Goal: Check status: Check status

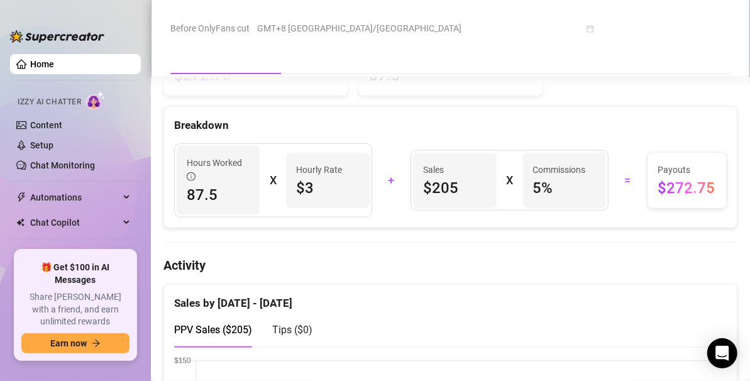
scroll to position [447, 0]
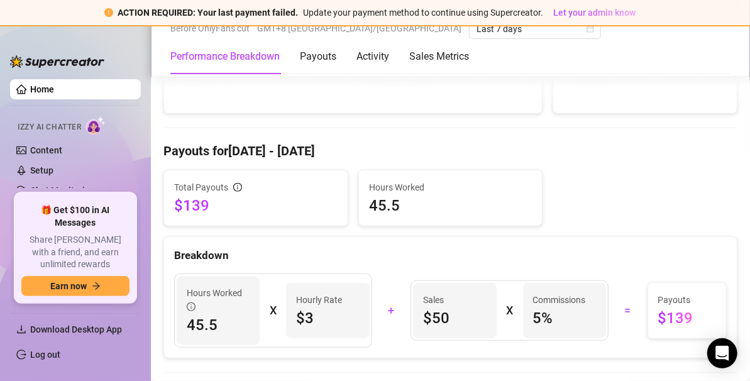
scroll to position [348, 0]
click at [476, 32] on span "Last 7 days" at bounding box center [534, 28] width 117 height 19
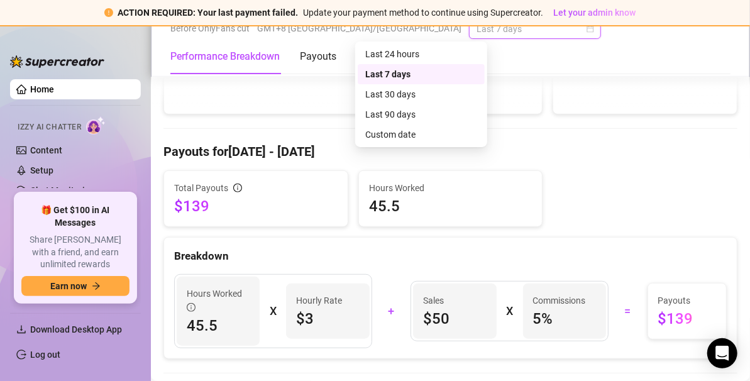
click at [408, 97] on div "Last 30 days" at bounding box center [421, 94] width 112 height 14
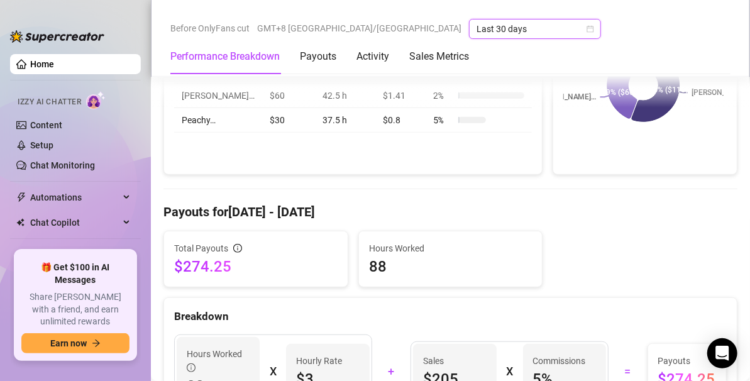
scroll to position [259, 0]
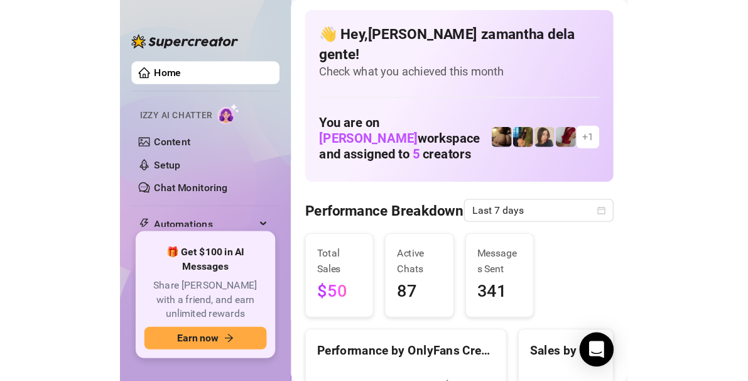
scroll to position [53, 0]
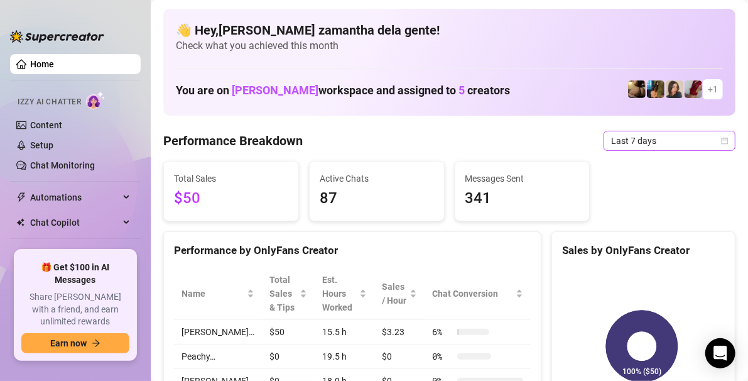
click at [640, 141] on span "Last 7 days" at bounding box center [669, 140] width 117 height 19
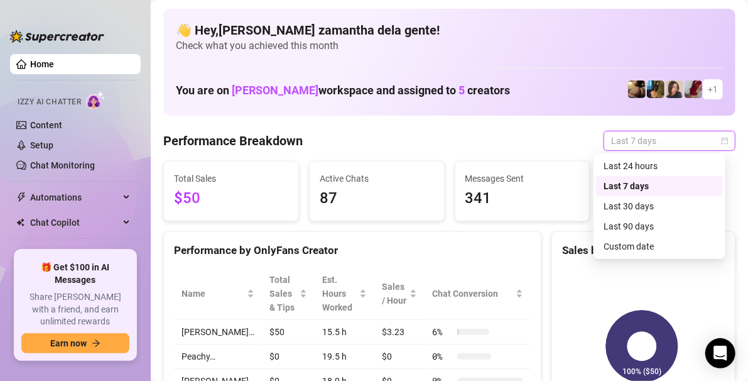
click at [651, 206] on div "Last 30 days" at bounding box center [660, 206] width 112 height 14
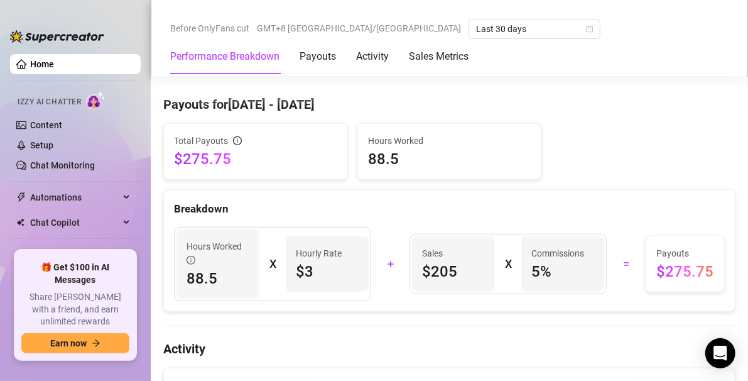
scroll to position [368, 0]
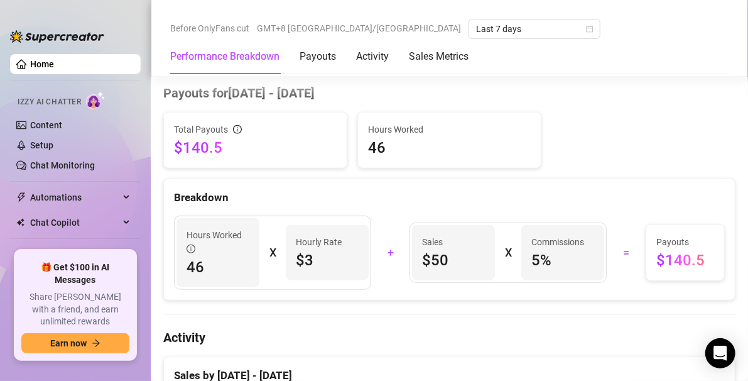
scroll to position [391, 0]
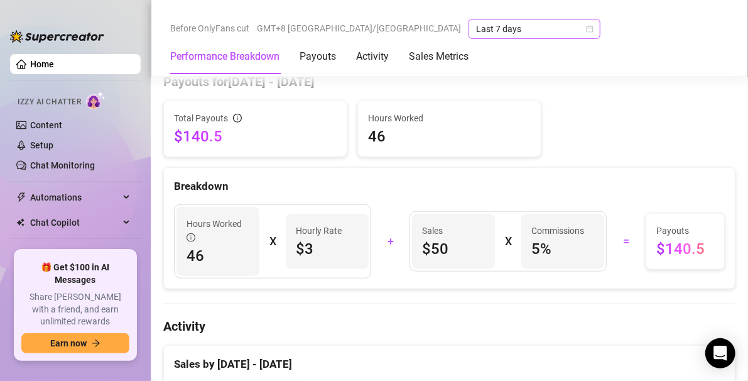
click at [476, 31] on span "Last 7 days" at bounding box center [534, 28] width 117 height 19
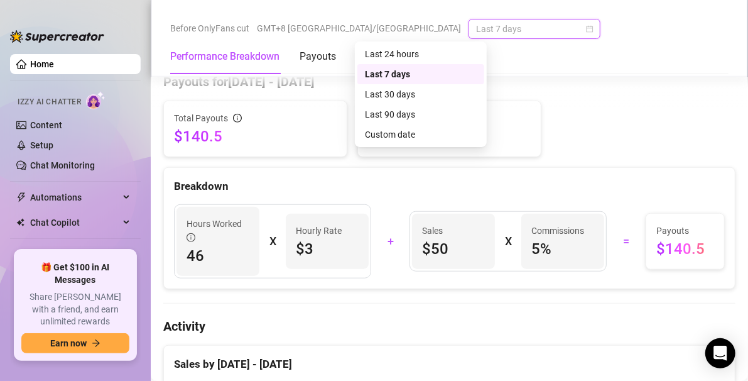
click at [372, 88] on div "Last 30 days" at bounding box center [421, 94] width 112 height 14
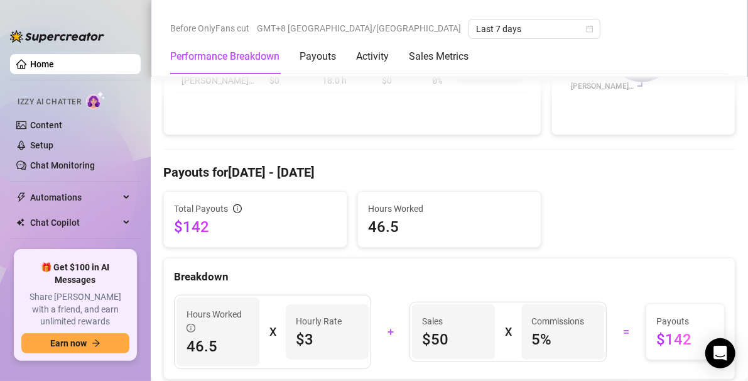
scroll to position [302, 0]
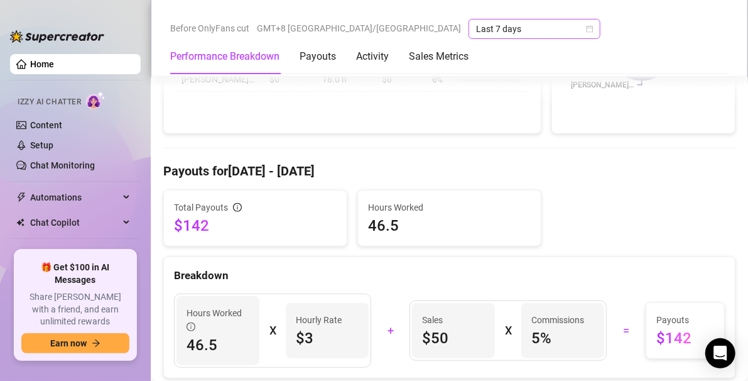
click at [476, 23] on span "Last 7 days" at bounding box center [534, 28] width 117 height 19
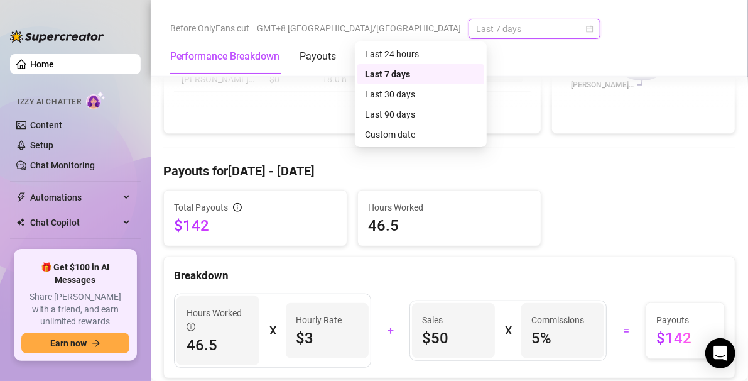
click at [376, 96] on div "Last 30 days" at bounding box center [421, 94] width 112 height 14
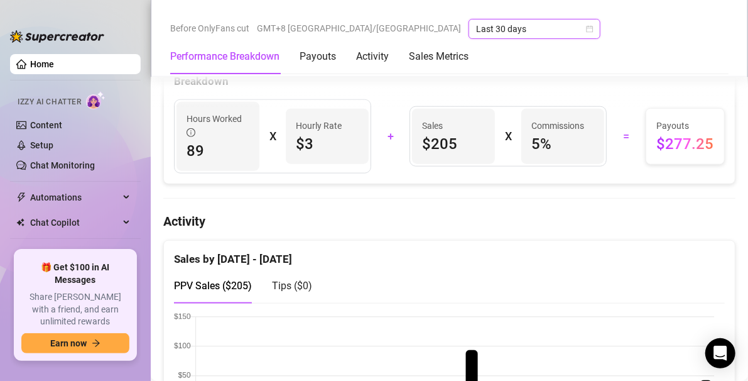
scroll to position [473, 0]
